Goal: Task Accomplishment & Management: Use online tool/utility

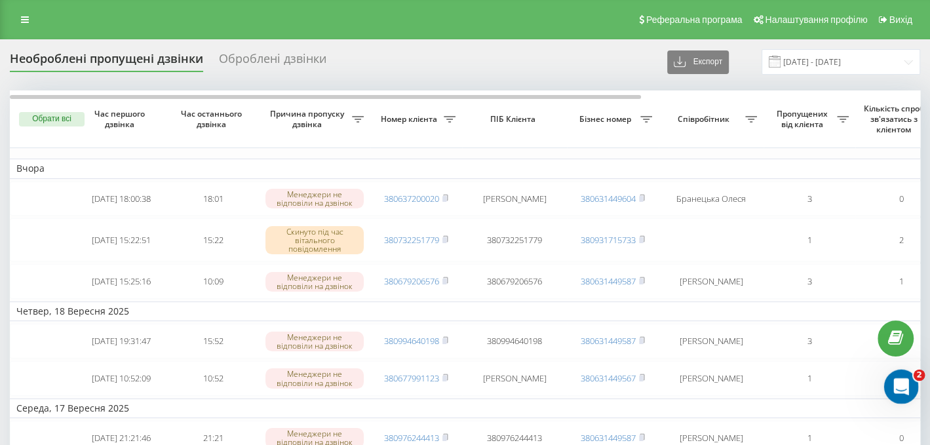
click at [906, 388] on icon "Відкрити програму для спілкування Intercom" at bounding box center [900, 385] width 22 height 22
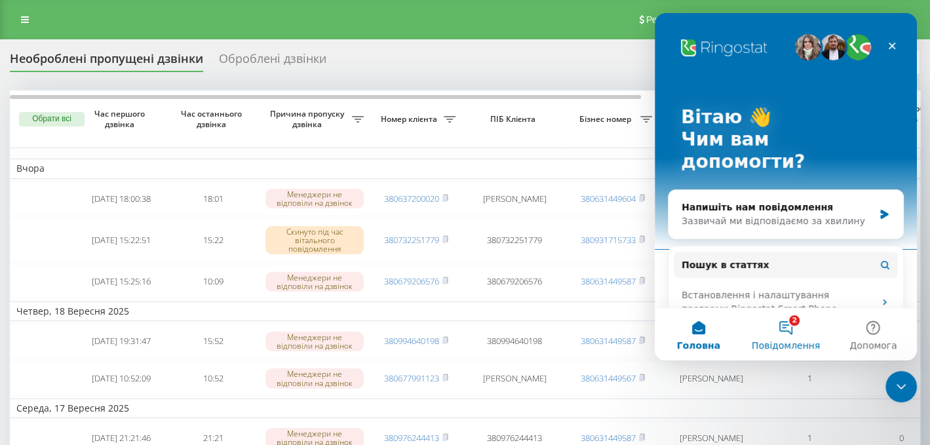
click at [782, 336] on button "2 Повідомлення" at bounding box center [785, 334] width 87 height 52
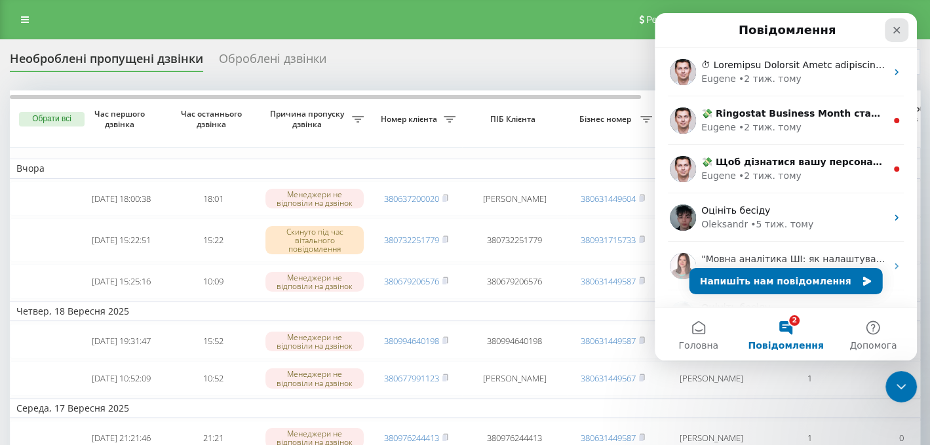
click at [899, 26] on icon "Закрити" at bounding box center [897, 30] width 10 height 10
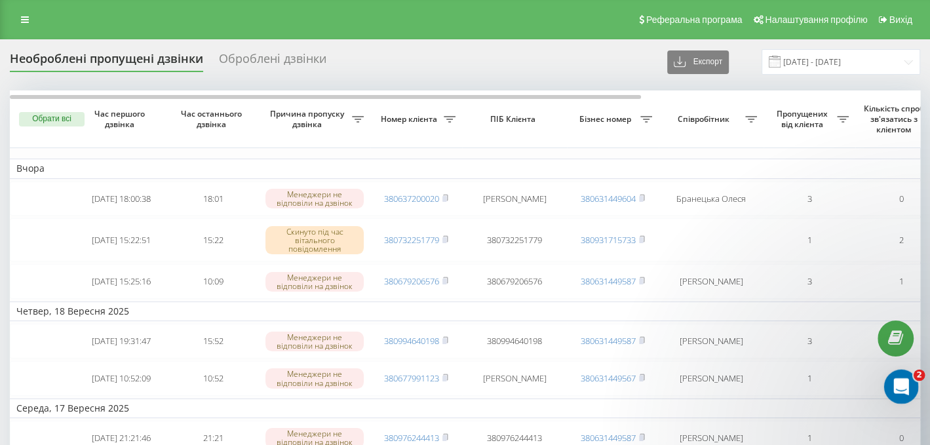
click at [888, 380] on div "Відкрити програму для спілкування Intercom" at bounding box center [899, 384] width 43 height 43
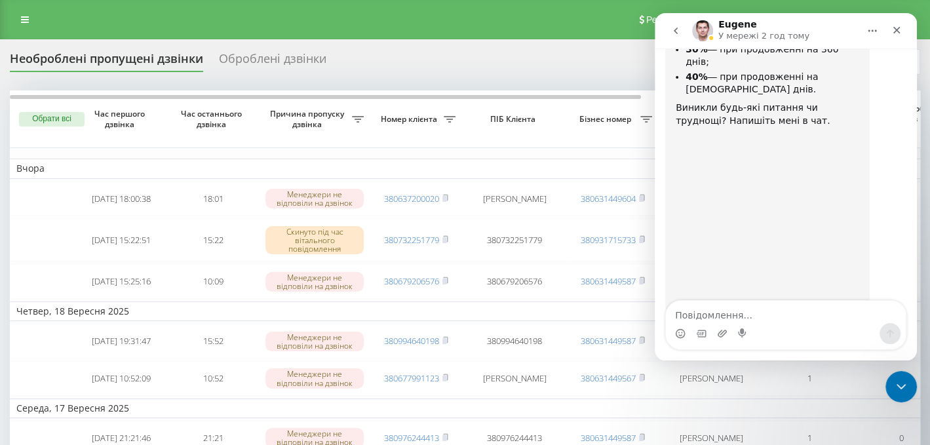
scroll to position [177, 0]
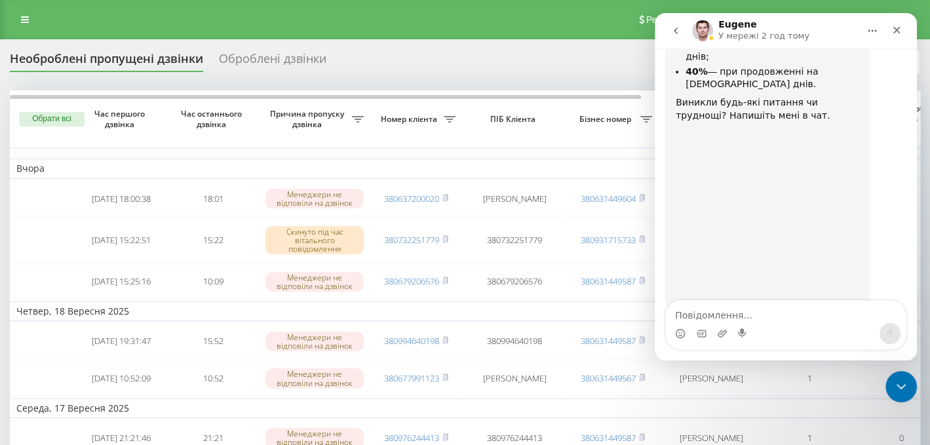
click at [666, 26] on button "go back" at bounding box center [676, 30] width 25 height 25
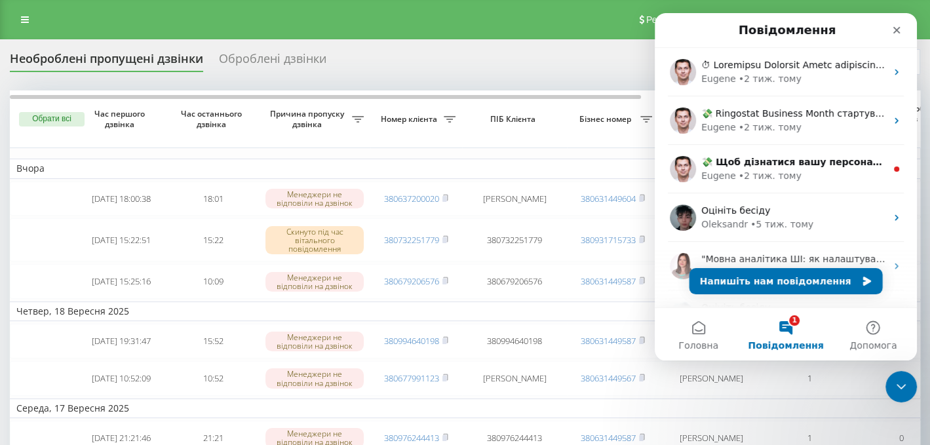
scroll to position [0, 0]
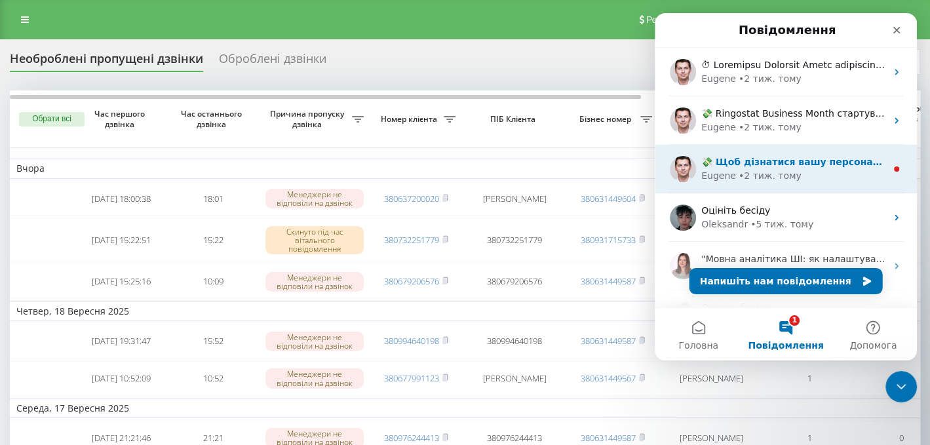
click at [768, 172] on div "• 2 тиж. тому" at bounding box center [770, 176] width 63 height 14
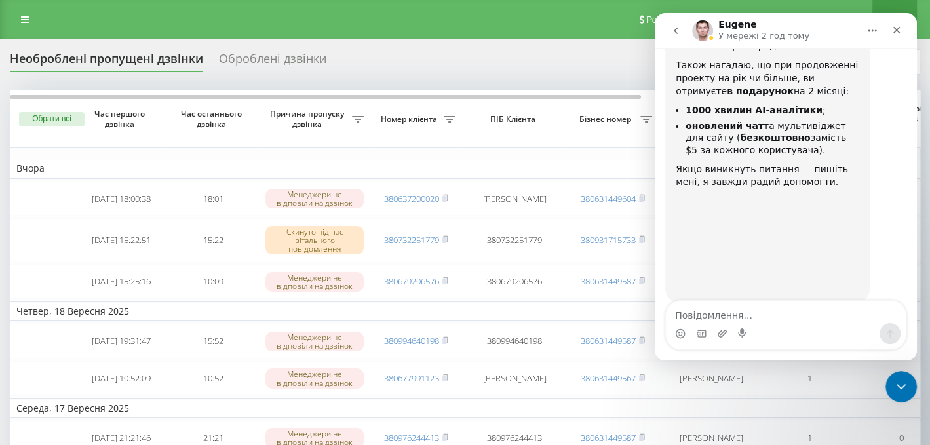
scroll to position [137, 0]
click at [905, 26] on div "Закрити" at bounding box center [897, 30] width 24 height 24
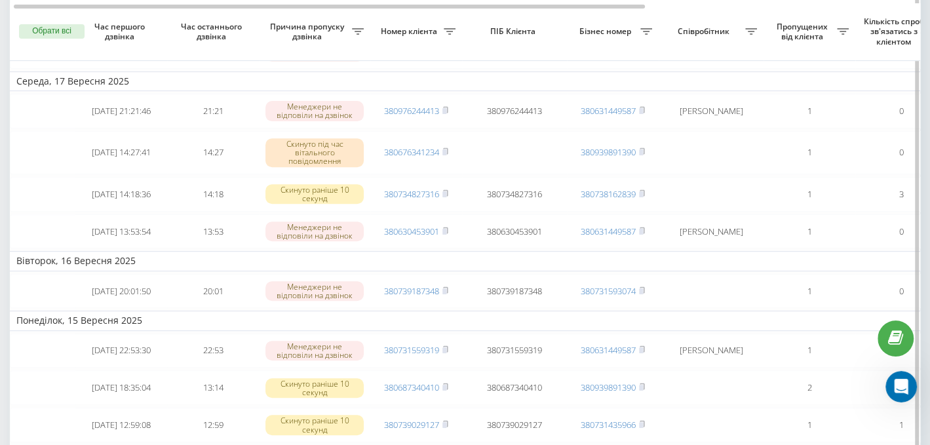
scroll to position [0, 0]
